Goal: Navigation & Orientation: Find specific page/section

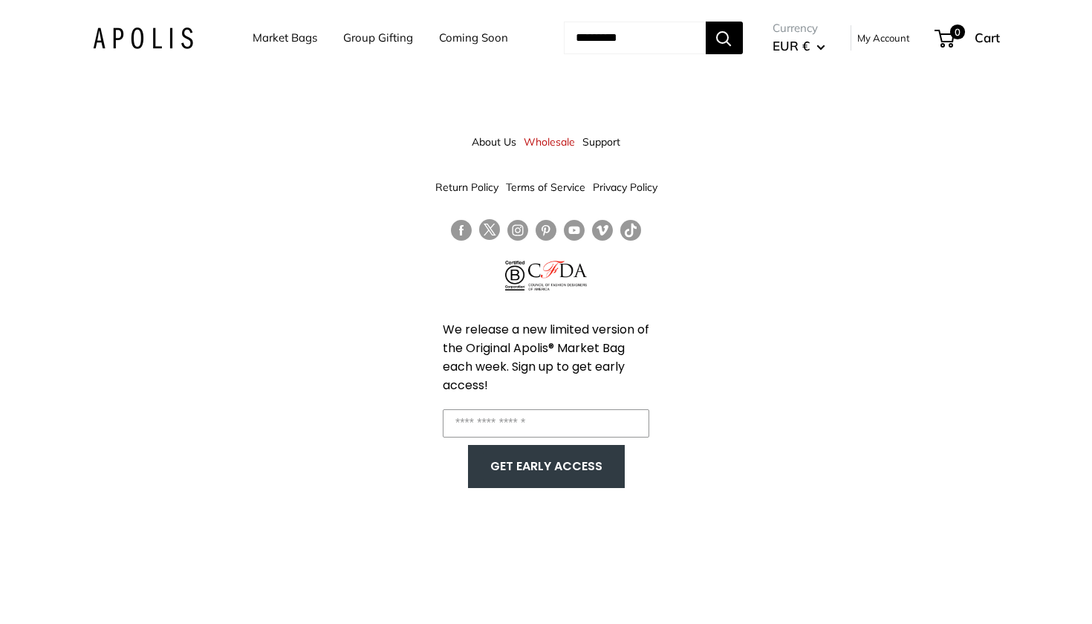
click at [454, 39] on link "Coming Soon" at bounding box center [473, 37] width 69 height 21
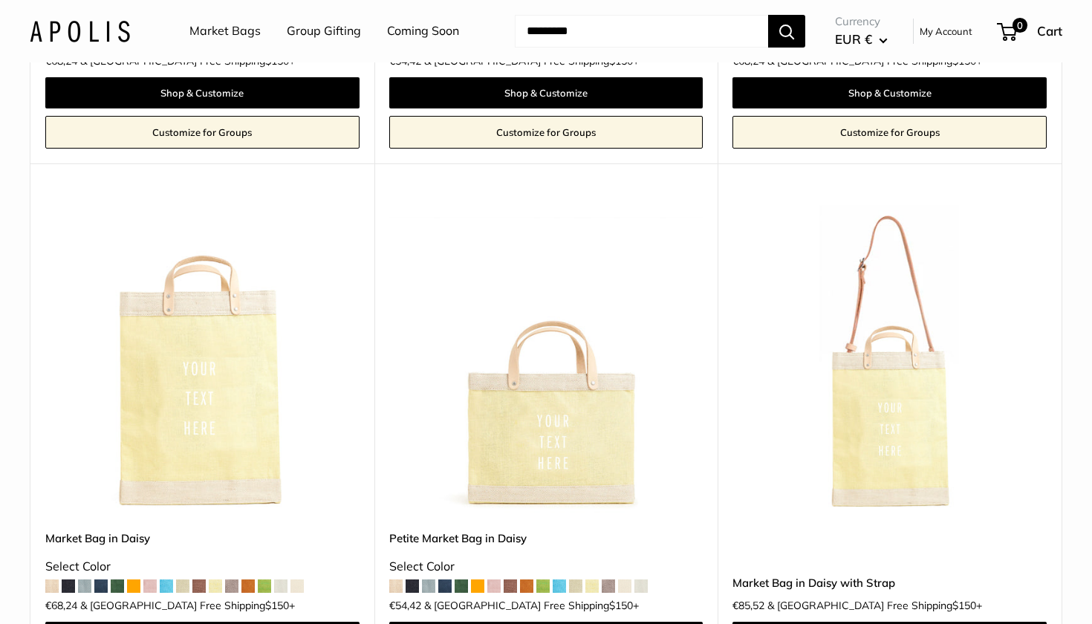
scroll to position [3449, 0]
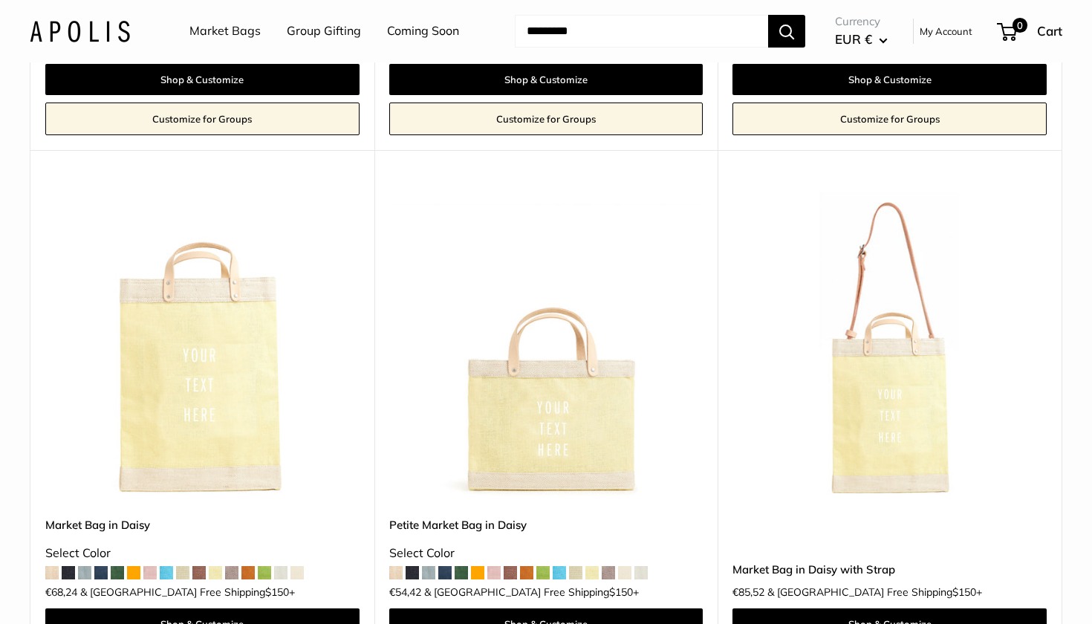
click at [882, 36] on button "EUR €" at bounding box center [861, 39] width 53 height 24
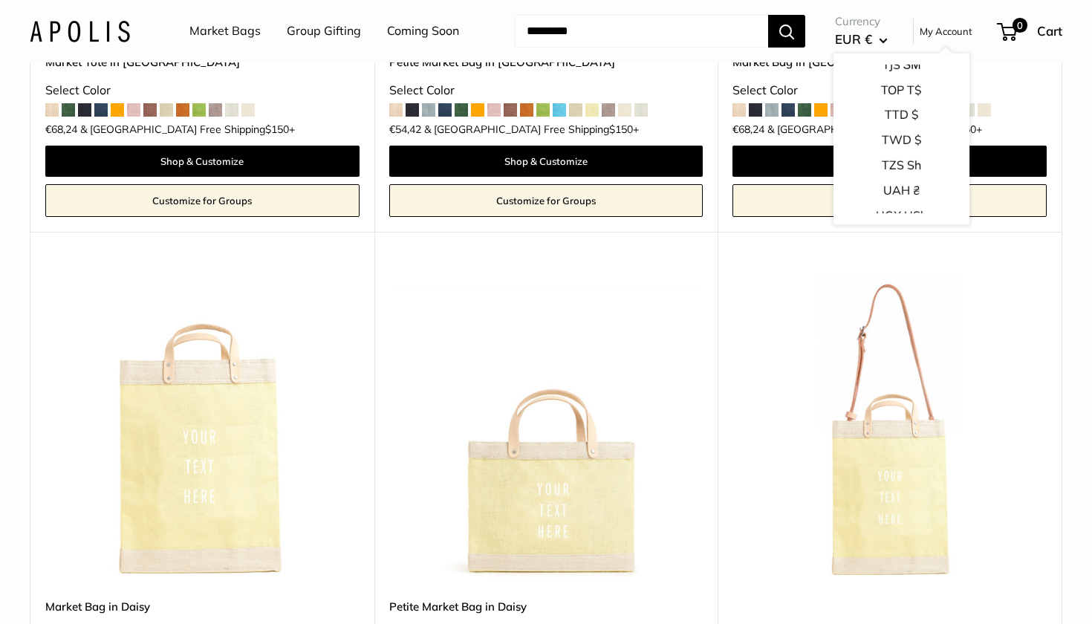
scroll to position [2253, 0]
click at [882, 229] on button "USD $" at bounding box center [901, 241] width 136 height 25
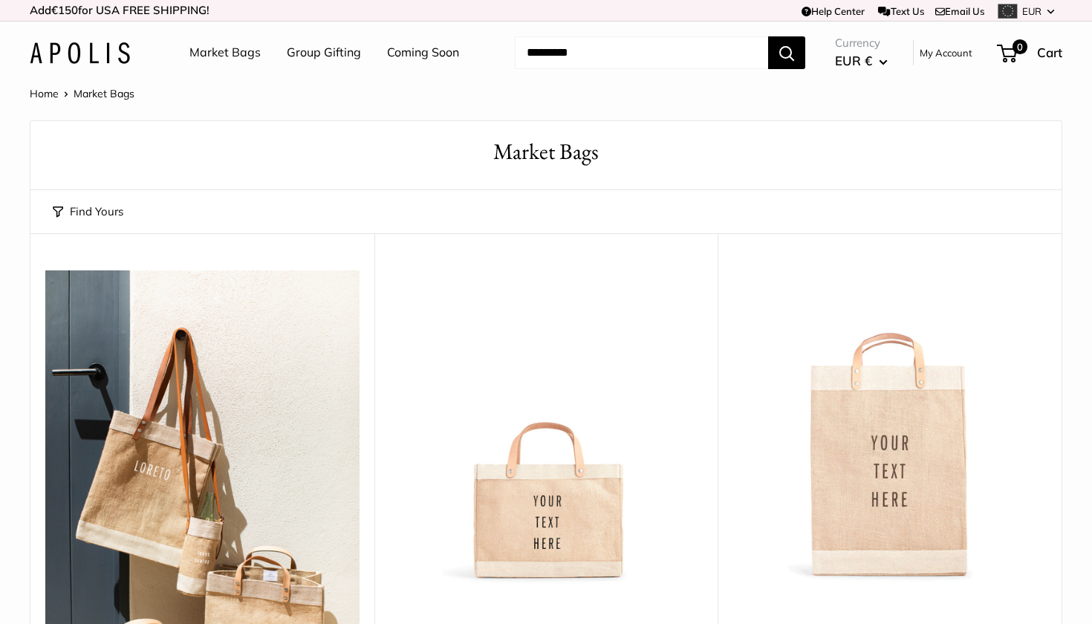
click at [882, 58] on button "EUR €" at bounding box center [861, 61] width 53 height 24
click at [882, 199] on button "USD $" at bounding box center [901, 211] width 136 height 25
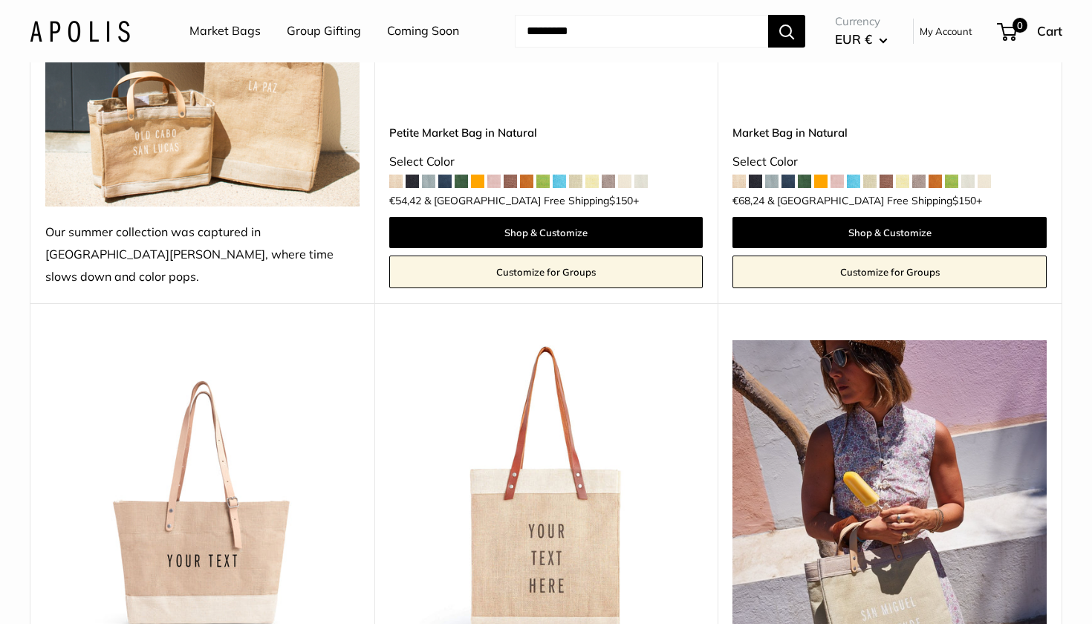
scroll to position [478, 0]
